Goal: Check status

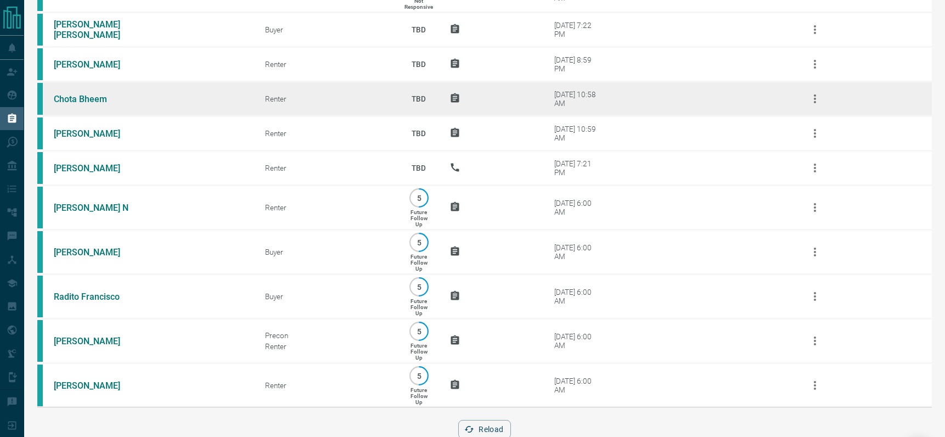
scroll to position [343, 0]
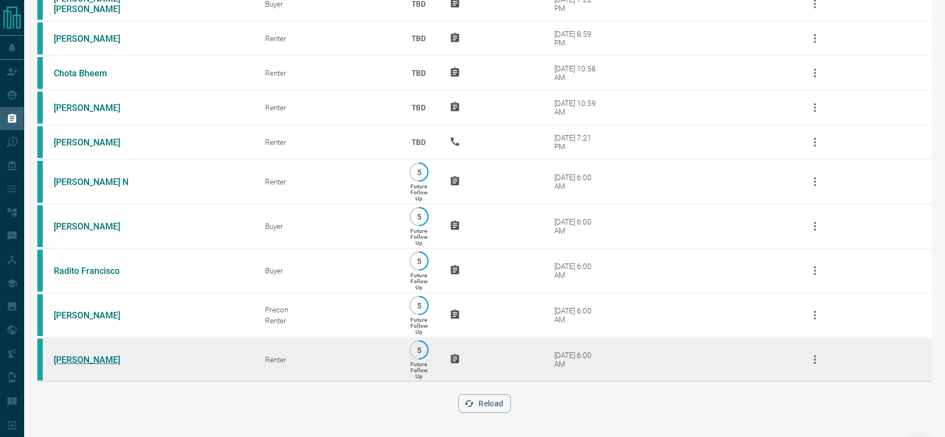
click at [84, 361] on link "[PERSON_NAME]" at bounding box center [95, 359] width 82 height 10
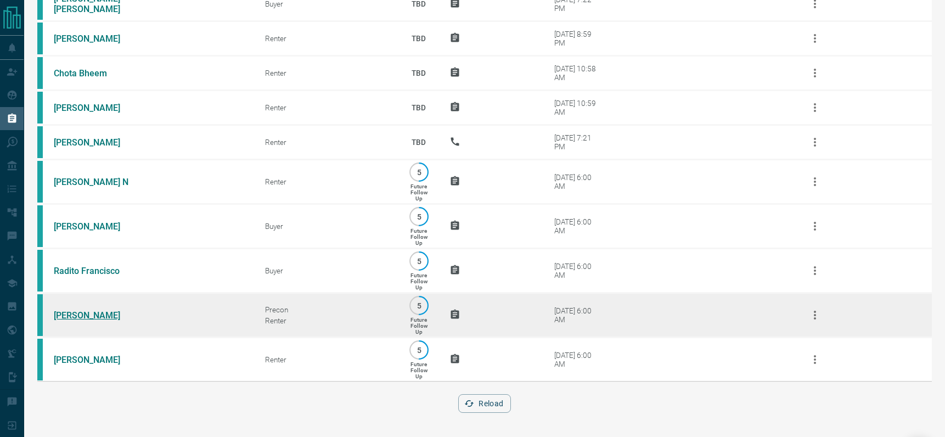
click at [74, 312] on link "[PERSON_NAME]" at bounding box center [95, 315] width 82 height 10
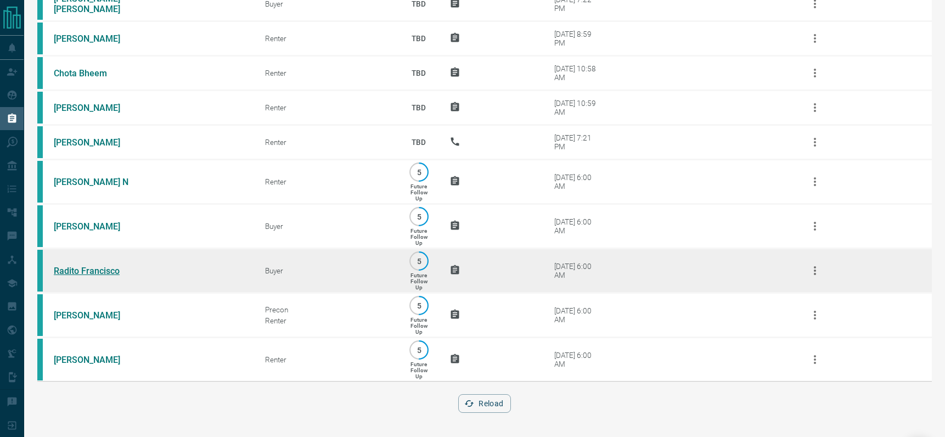
click at [88, 270] on link "Radito Francisco" at bounding box center [95, 271] width 82 height 10
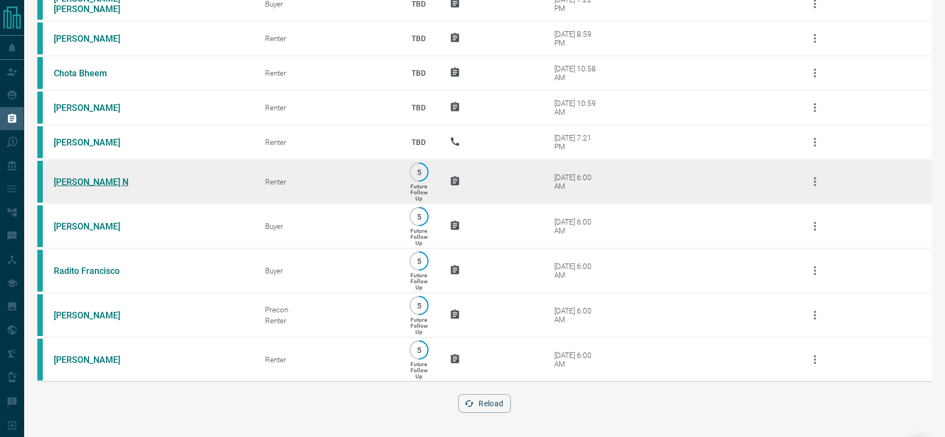
click at [71, 185] on link "[PERSON_NAME] N" at bounding box center [95, 182] width 82 height 10
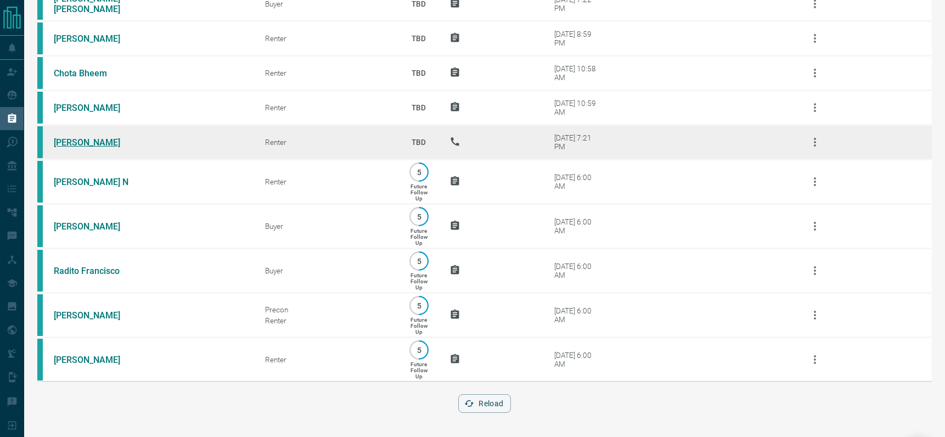
click at [67, 140] on link "[PERSON_NAME]" at bounding box center [95, 142] width 82 height 10
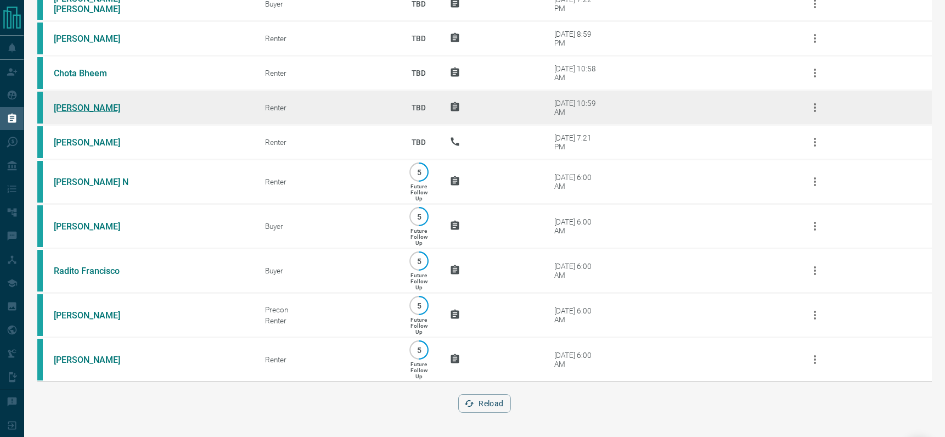
click at [84, 108] on link "[PERSON_NAME]" at bounding box center [95, 108] width 82 height 10
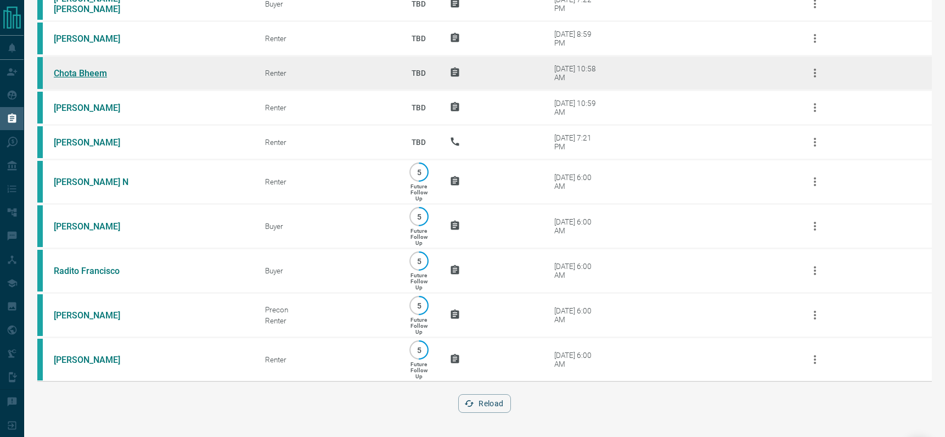
click at [82, 74] on link "Chota Bheem" at bounding box center [95, 73] width 82 height 10
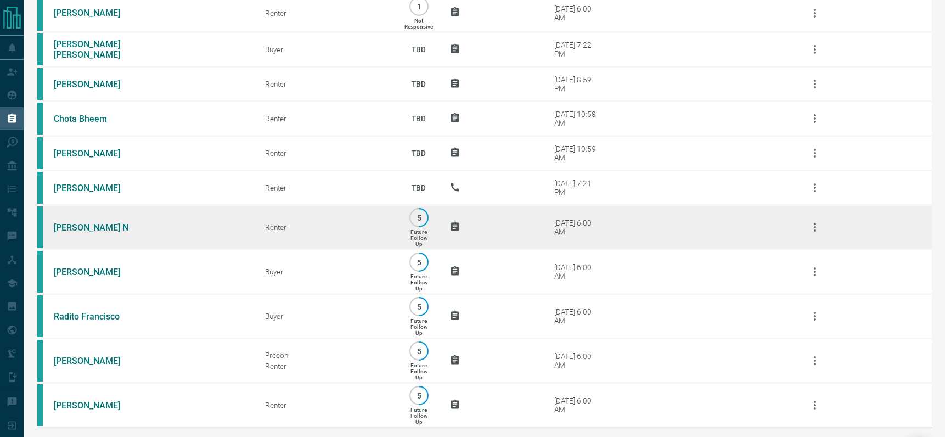
scroll to position [268, 0]
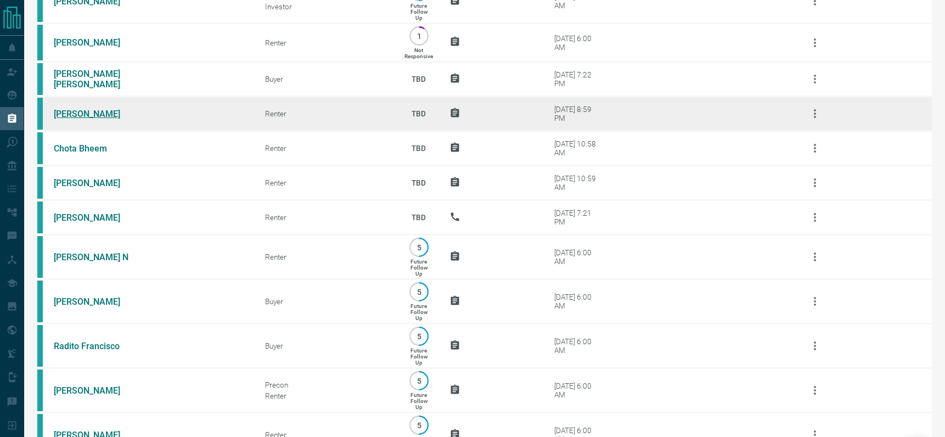
click at [64, 116] on link "[PERSON_NAME]" at bounding box center [95, 114] width 82 height 10
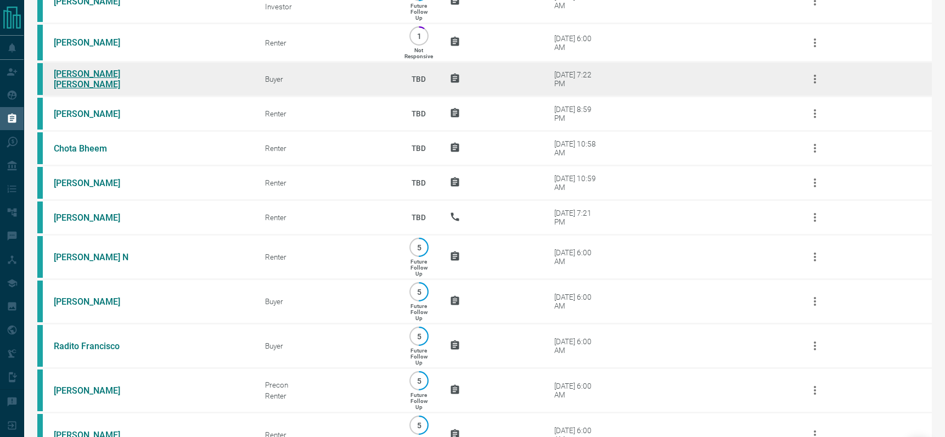
click at [67, 70] on link "[PERSON_NAME] [PERSON_NAME]" at bounding box center [95, 79] width 82 height 21
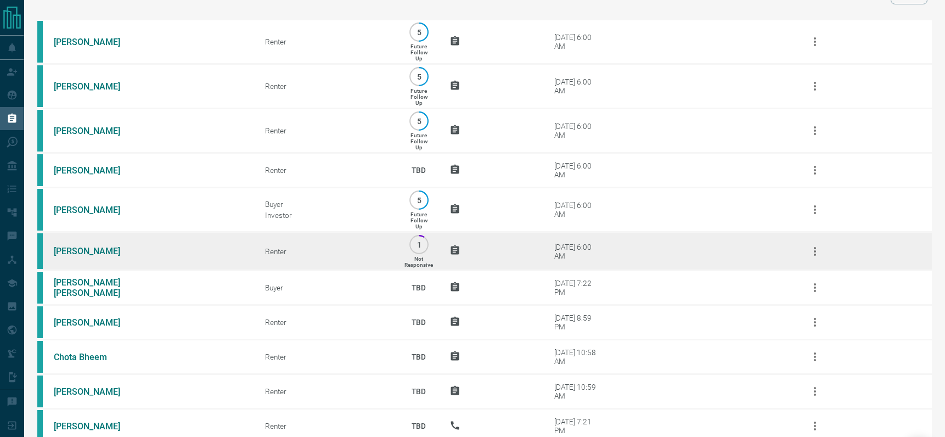
scroll to position [69, 0]
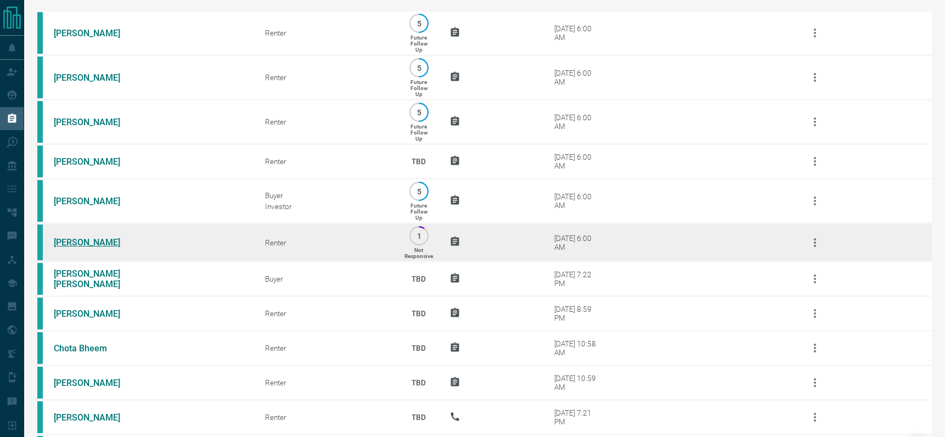
click at [74, 243] on link "[PERSON_NAME]" at bounding box center [95, 242] width 82 height 10
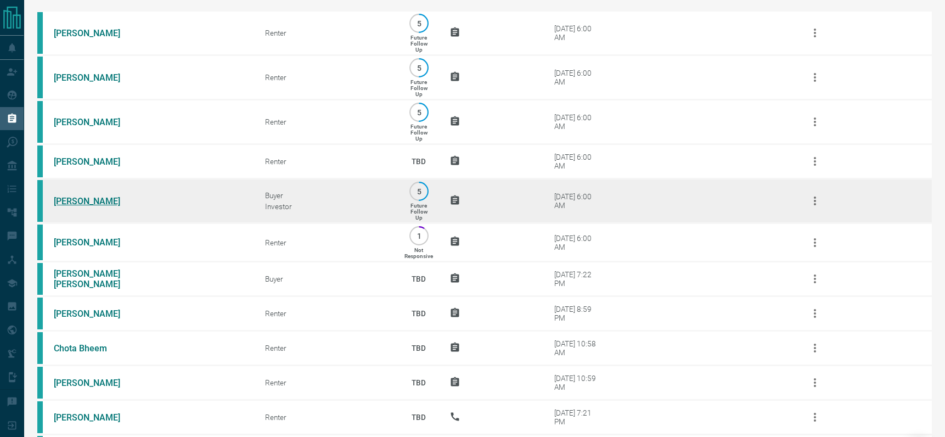
click at [87, 199] on link "[PERSON_NAME]" at bounding box center [95, 201] width 82 height 10
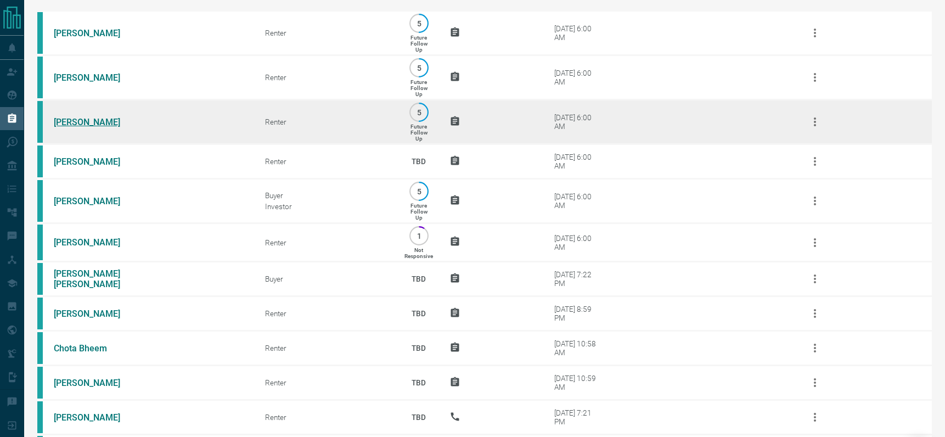
click at [81, 121] on link "[PERSON_NAME]" at bounding box center [95, 122] width 82 height 10
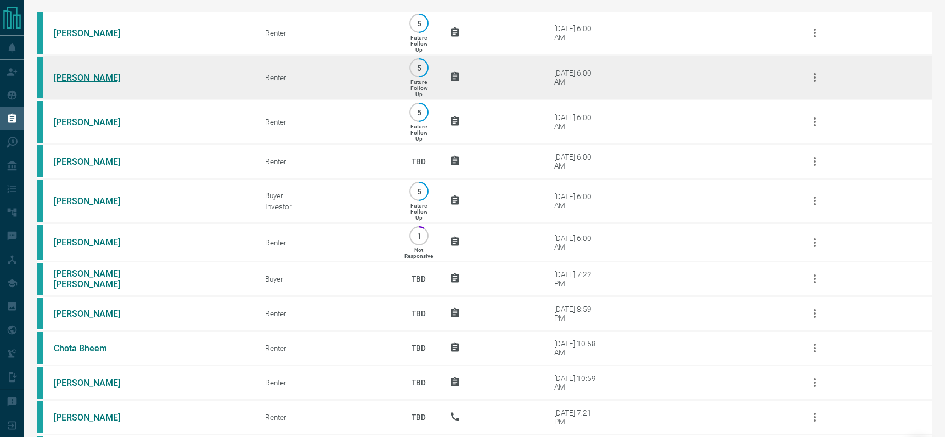
click at [90, 76] on link "[PERSON_NAME]" at bounding box center [95, 77] width 82 height 10
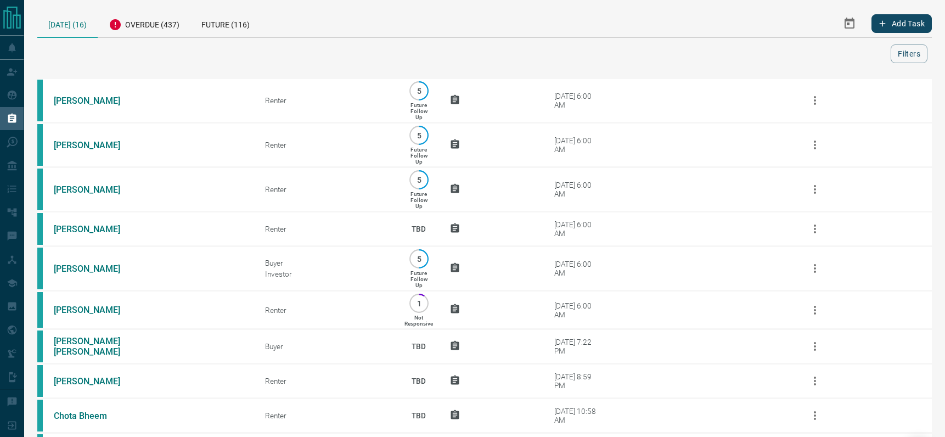
scroll to position [0, 0]
